Goal: Navigation & Orientation: Find specific page/section

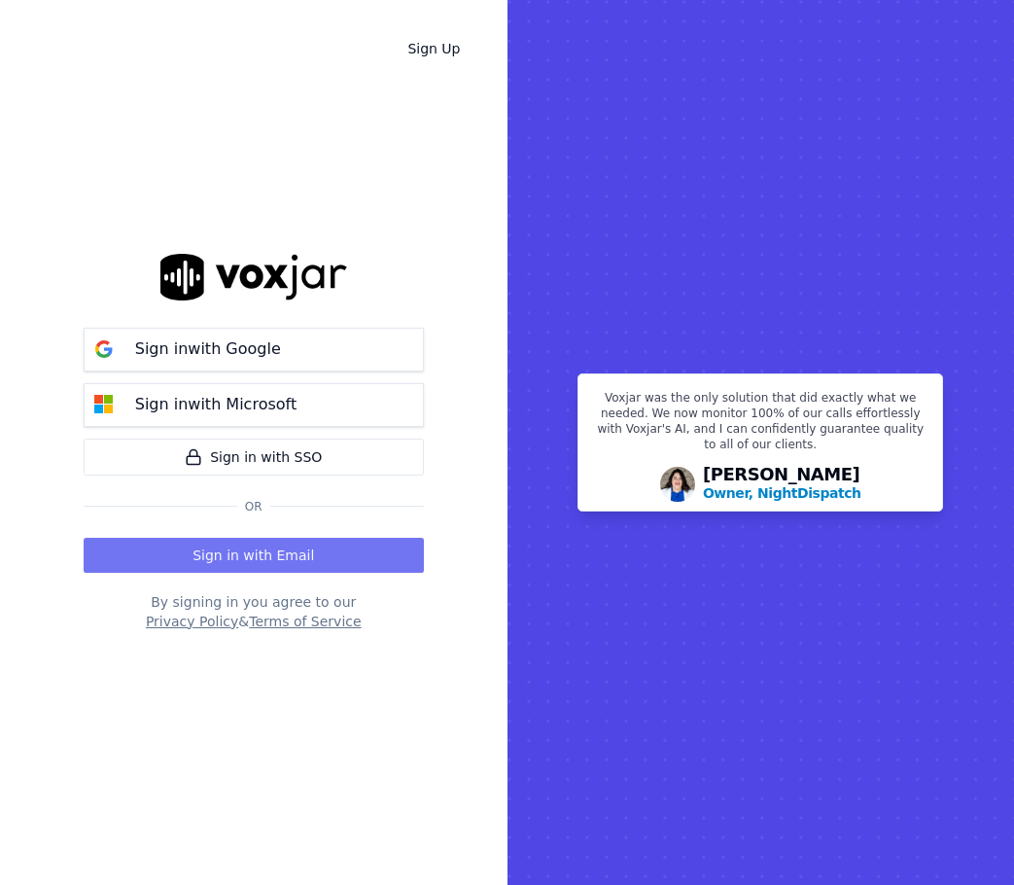
drag, startPoint x: 0, startPoint y: 0, endPoint x: 296, endPoint y: 557, distance: 630.8
click at [296, 557] on button "Sign in with Email" at bounding box center [254, 555] width 340 height 35
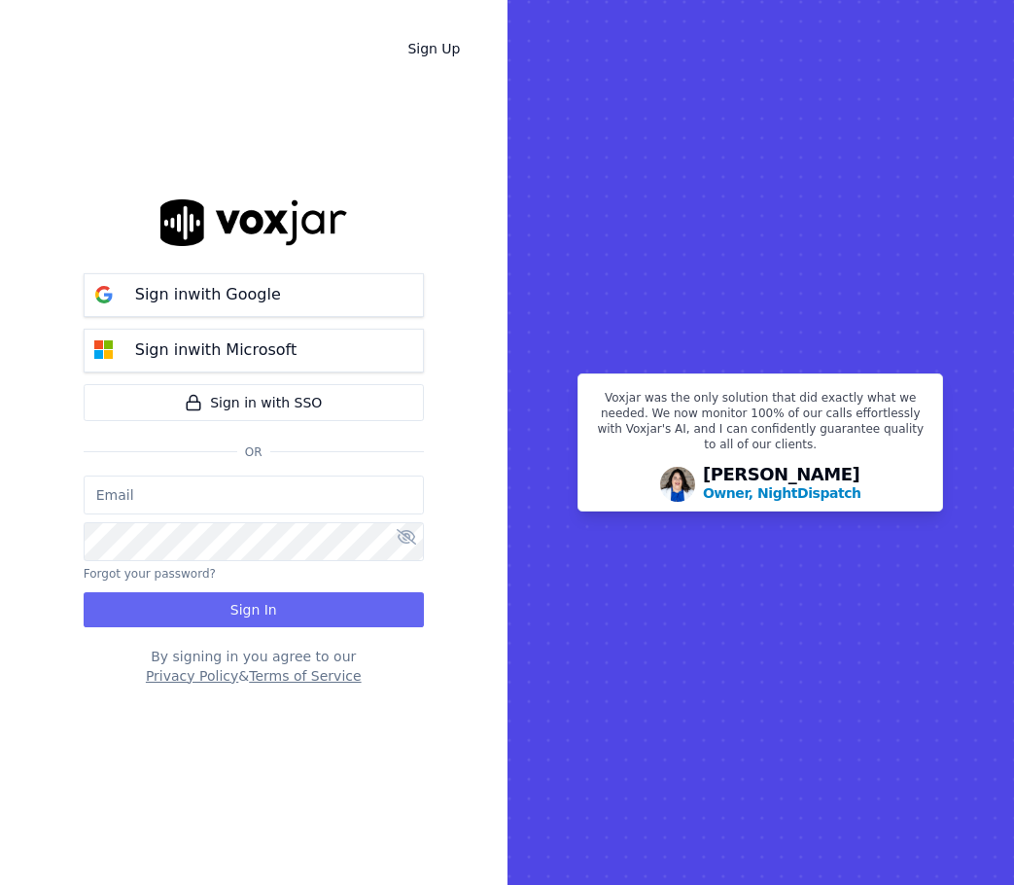
click at [243, 500] on input "email" at bounding box center [254, 495] width 340 height 39
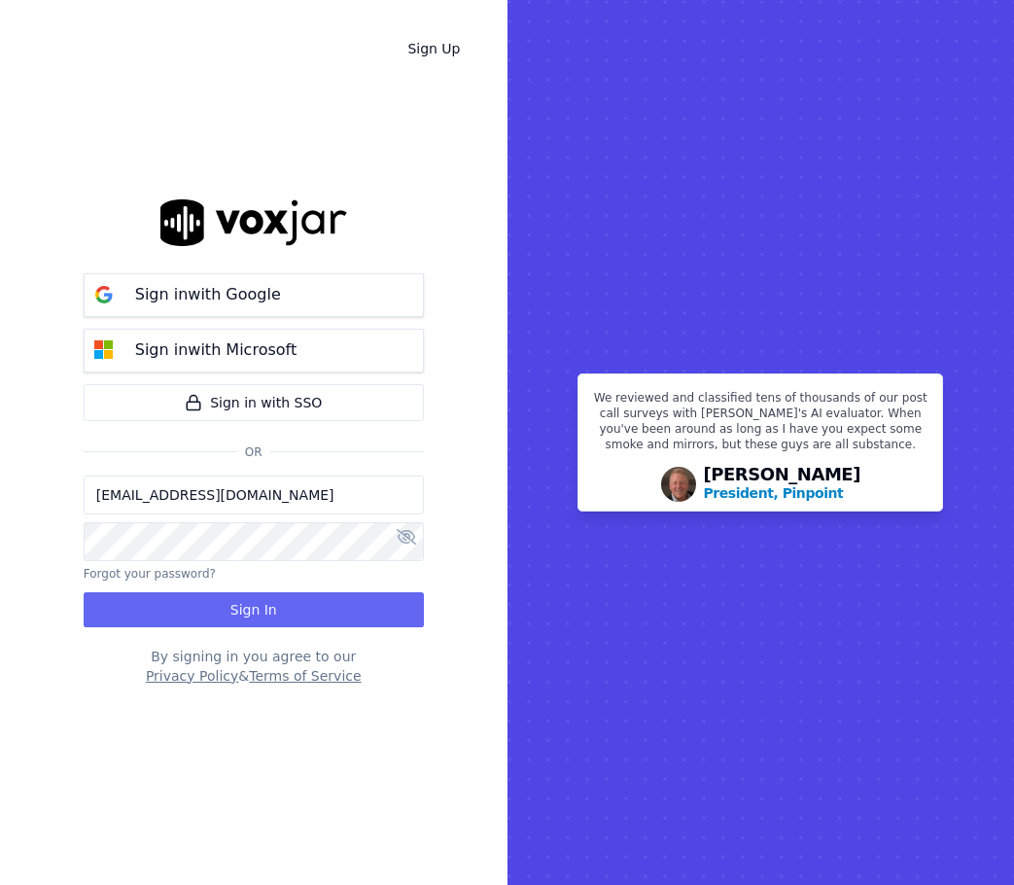
type input "[EMAIL_ADDRESS][DOMAIN_NAME]"
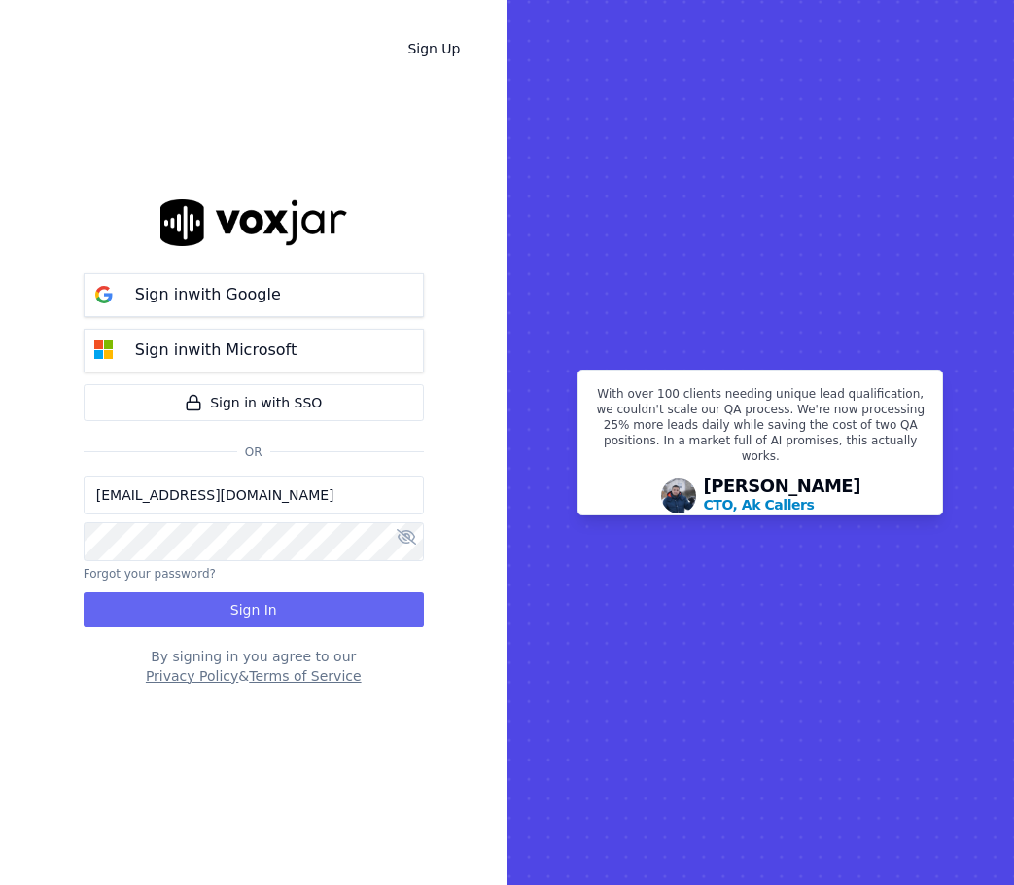
click at [401, 533] on icon at bounding box center [406, 537] width 19 height 16
click at [310, 612] on button "Sign In" at bounding box center [254, 609] width 340 height 35
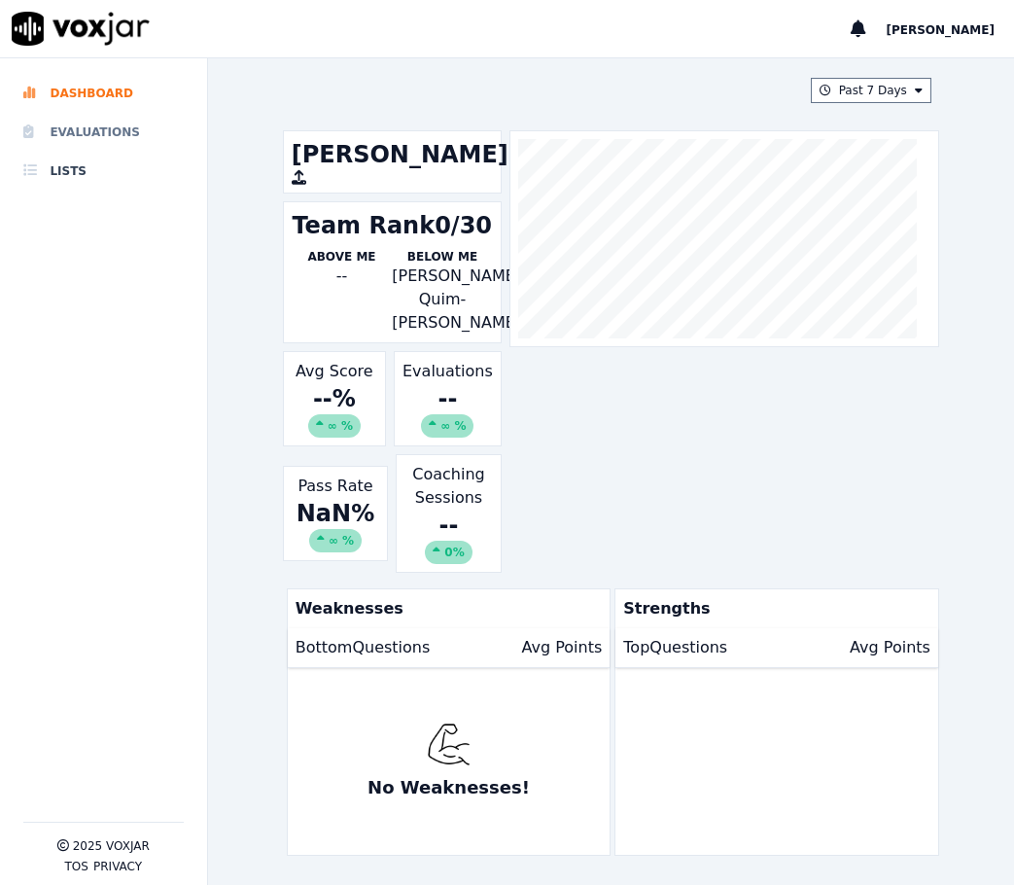
click at [46, 130] on li "Evaluations" at bounding box center [103, 132] width 160 height 39
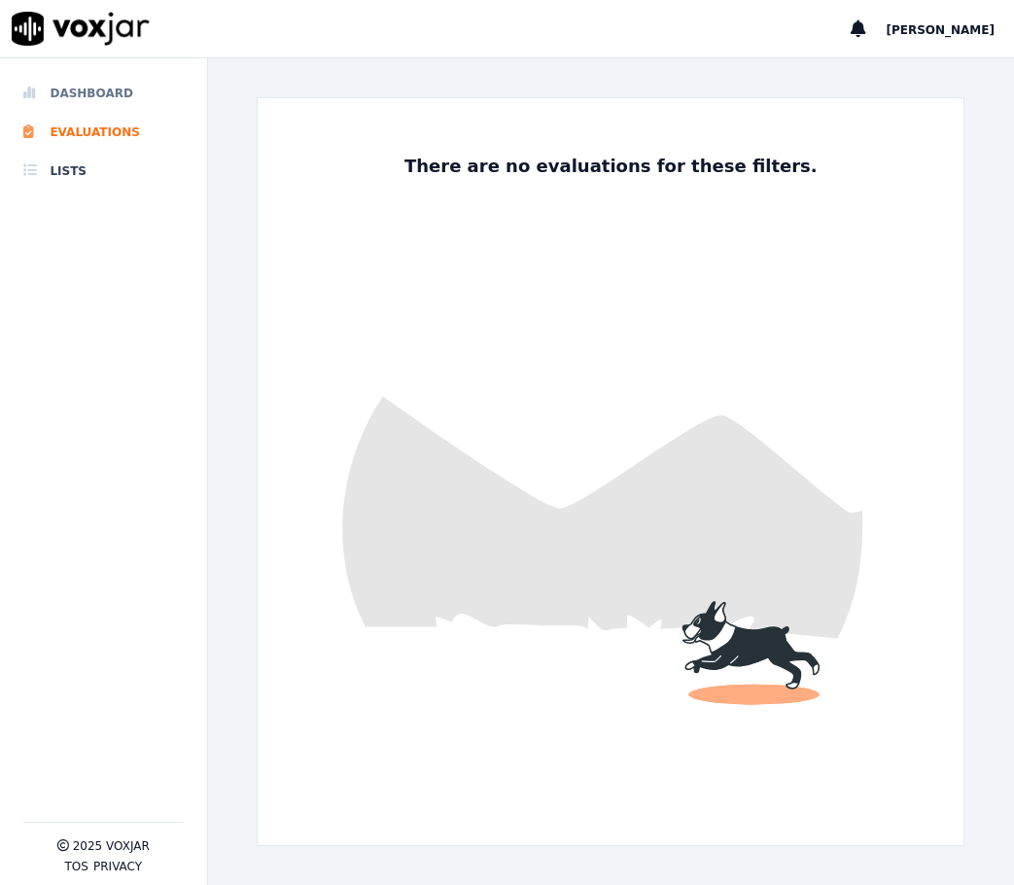
click at [86, 92] on li "Dashboard" at bounding box center [103, 93] width 160 height 39
